Goal: Information Seeking & Learning: Learn about a topic

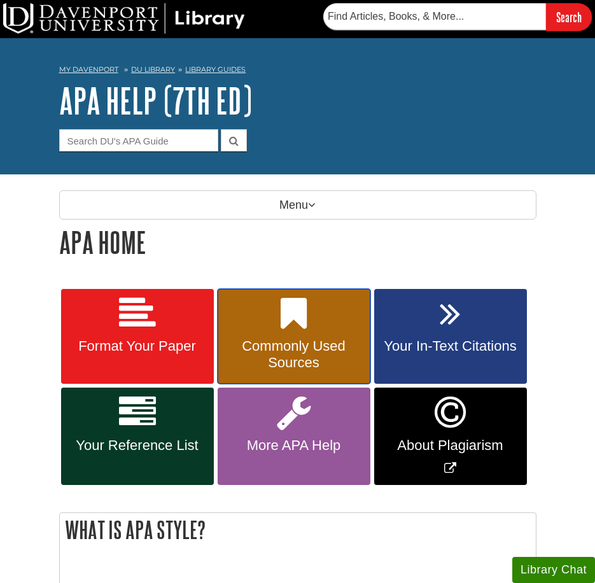
click at [273, 348] on span "Commonly Used Sources" at bounding box center [294, 354] width 134 height 33
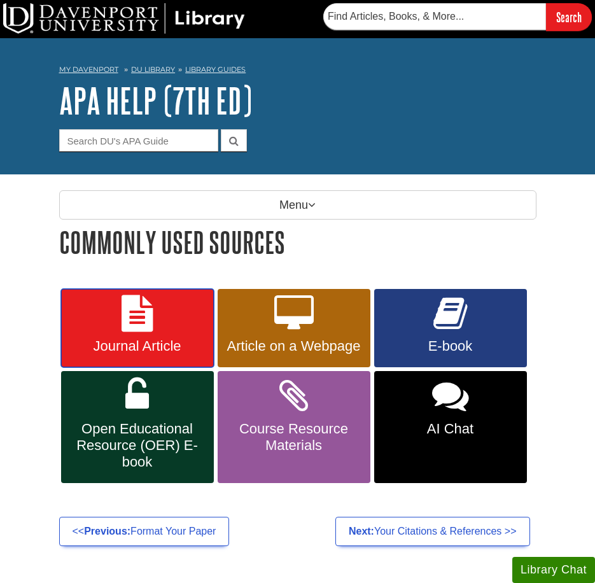
click at [162, 332] on link "Journal Article" at bounding box center [137, 328] width 153 height 79
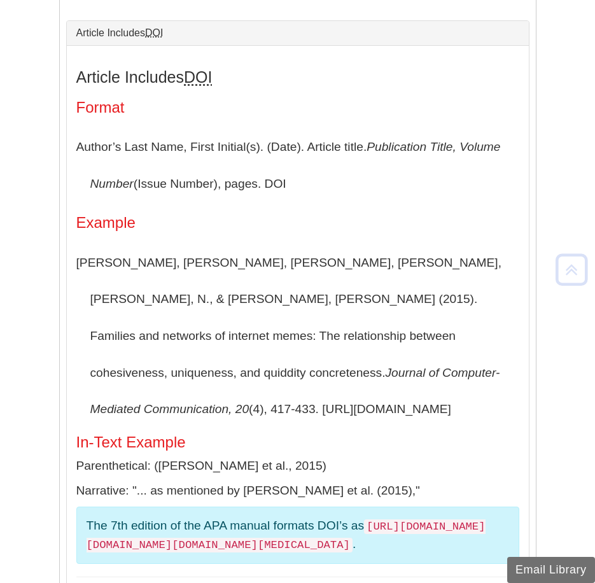
scroll to position [287, 0]
